Goal: Task Accomplishment & Management: Complete application form

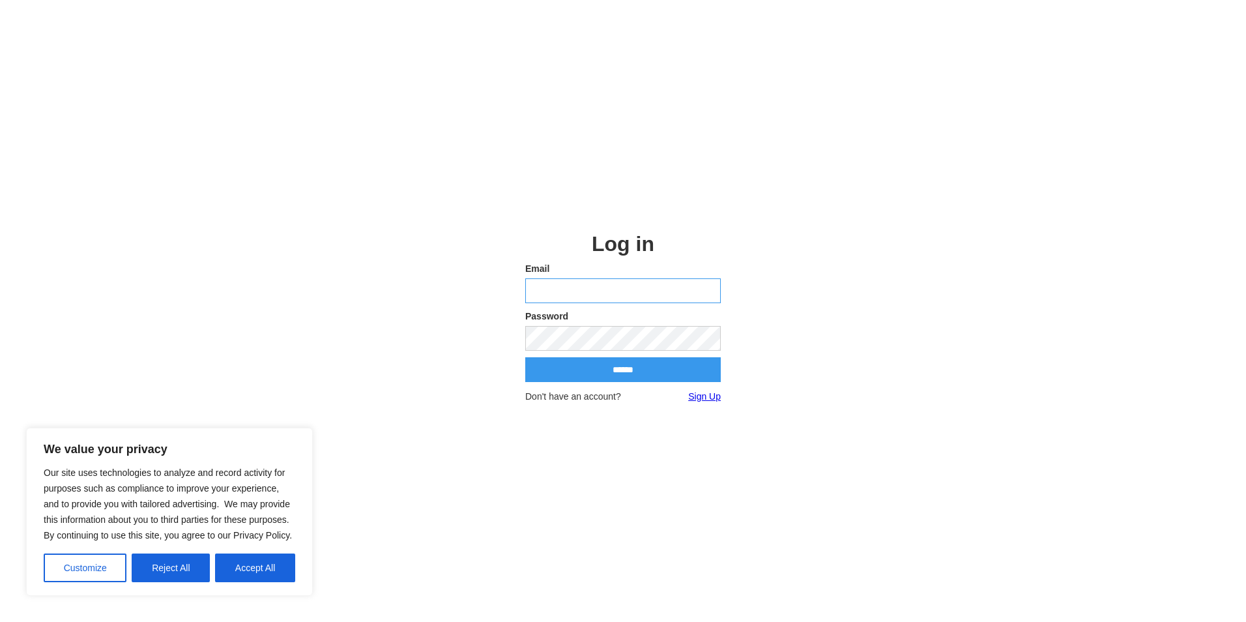
click at [625, 292] on input "email" at bounding box center [622, 290] width 195 height 25
click at [581, 294] on input "email" at bounding box center [622, 290] width 195 height 25
click at [710, 394] on link "Sign Up" at bounding box center [704, 396] width 33 height 13
